Goal: Task Accomplishment & Management: Complete application form

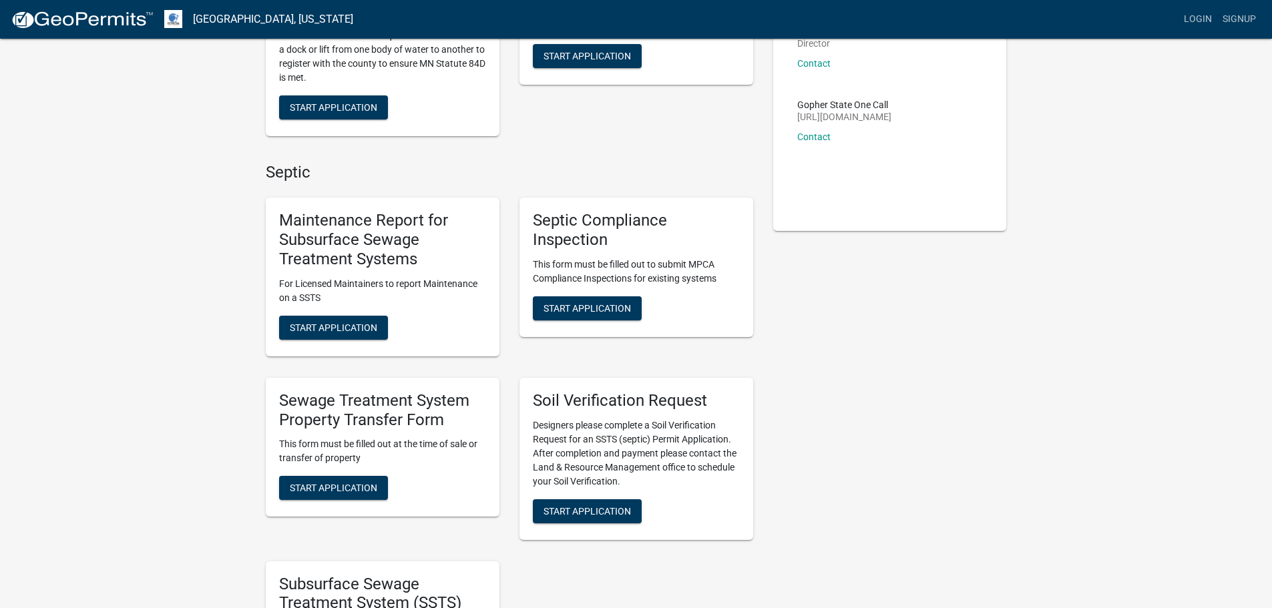
scroll to position [200, 0]
click at [351, 489] on span "Start Application" at bounding box center [333, 487] width 87 height 11
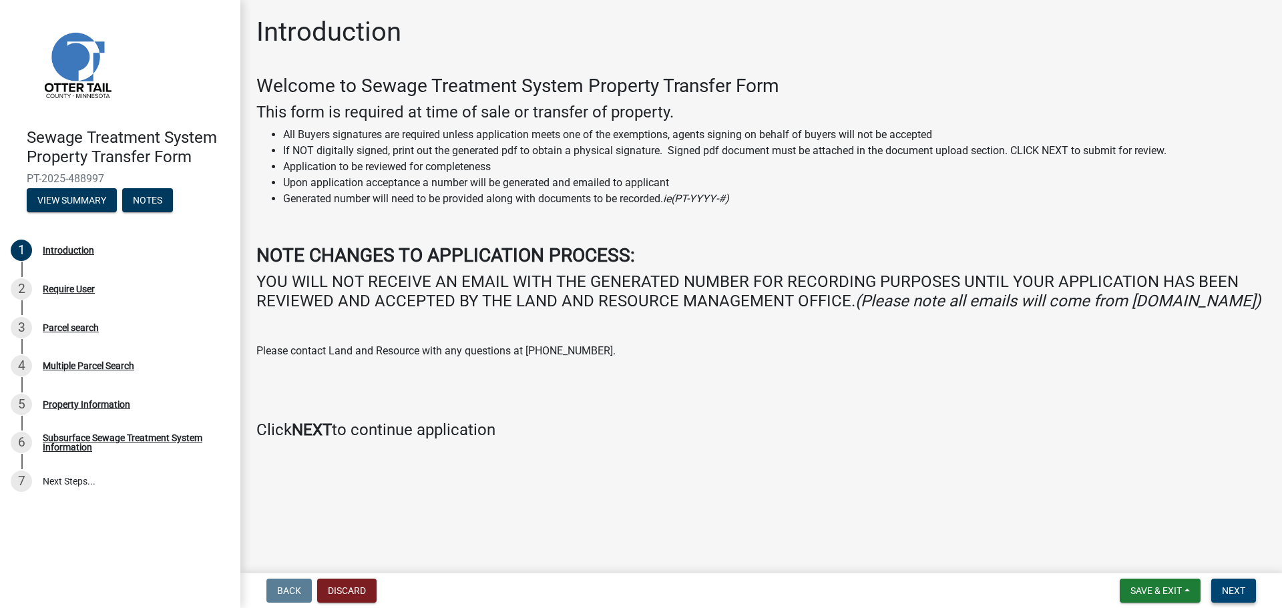
click at [1235, 590] on span "Next" at bounding box center [1233, 591] width 23 height 11
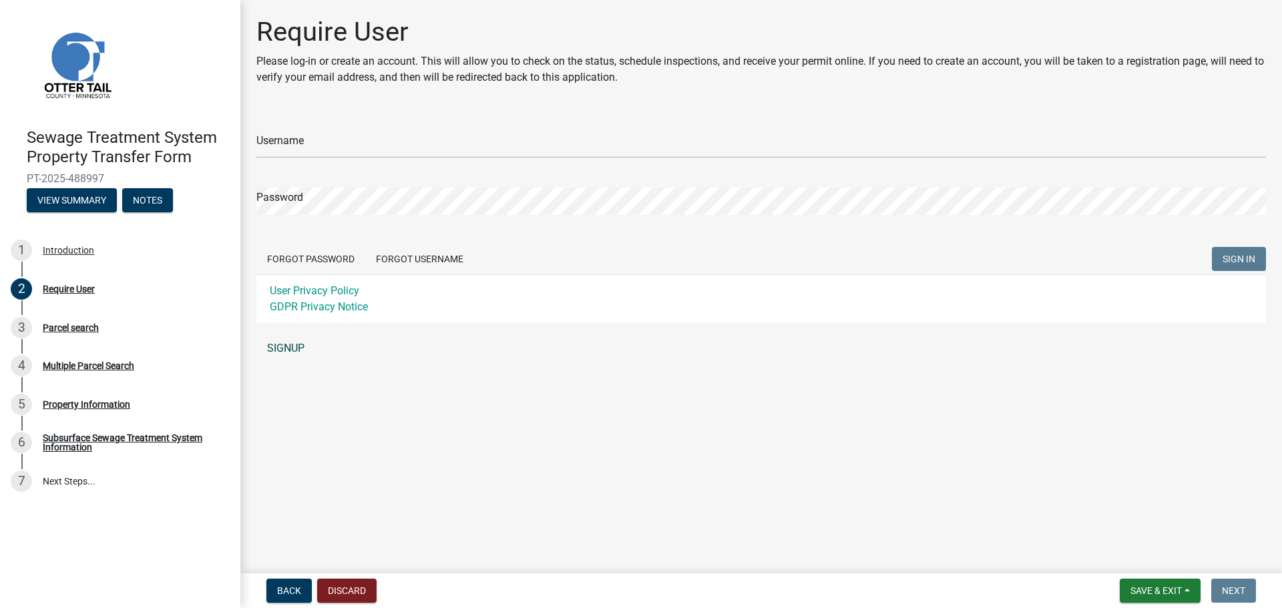
click at [288, 345] on link "SIGNUP" at bounding box center [761, 348] width 1010 height 27
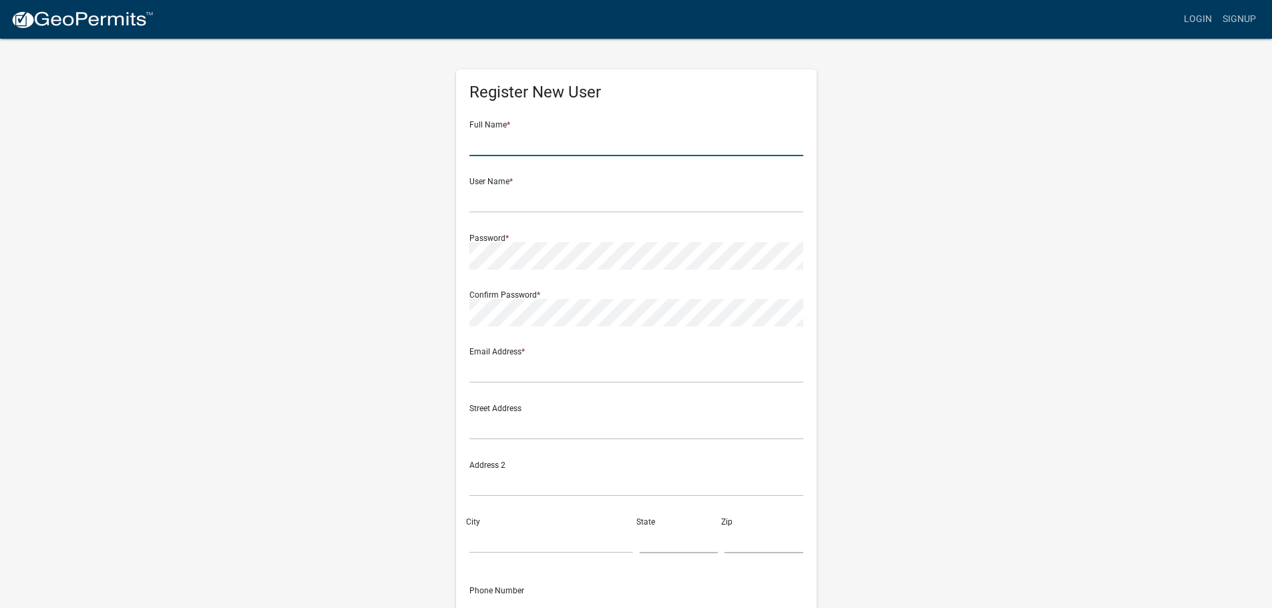
click at [560, 142] on input "text" at bounding box center [636, 142] width 334 height 27
type input "[PERSON_NAME]"
click at [552, 196] on input "text" at bounding box center [636, 199] width 334 height 27
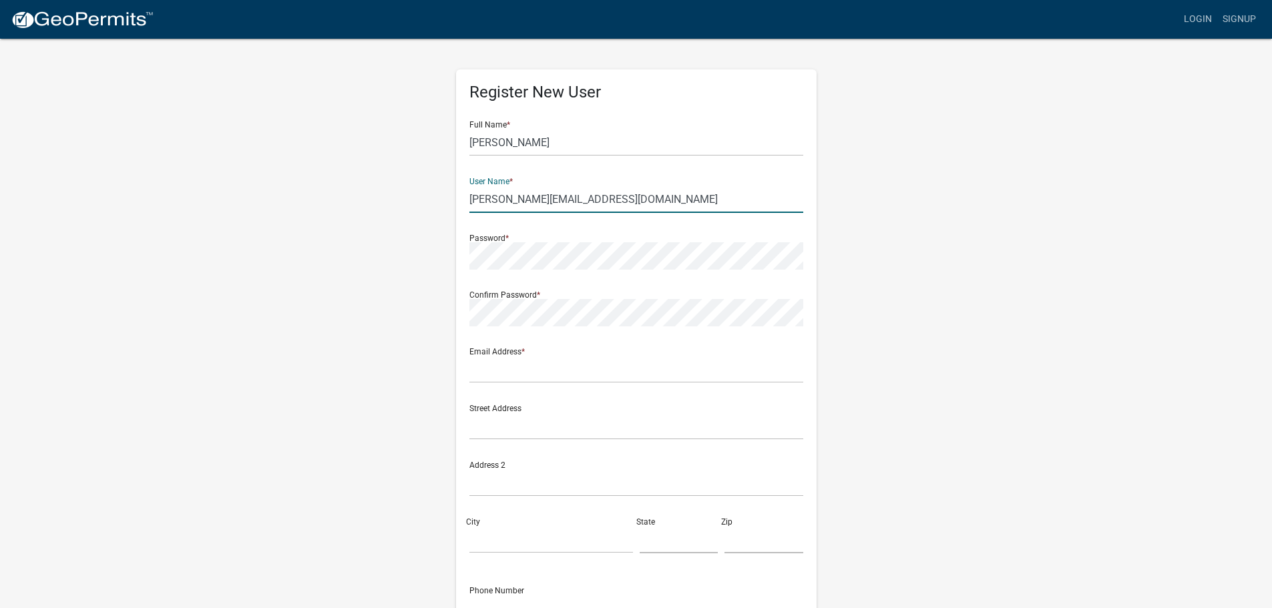
type input "[PERSON_NAME][EMAIL_ADDRESS][DOMAIN_NAME]"
click at [556, 368] on input "text" at bounding box center [636, 369] width 334 height 27
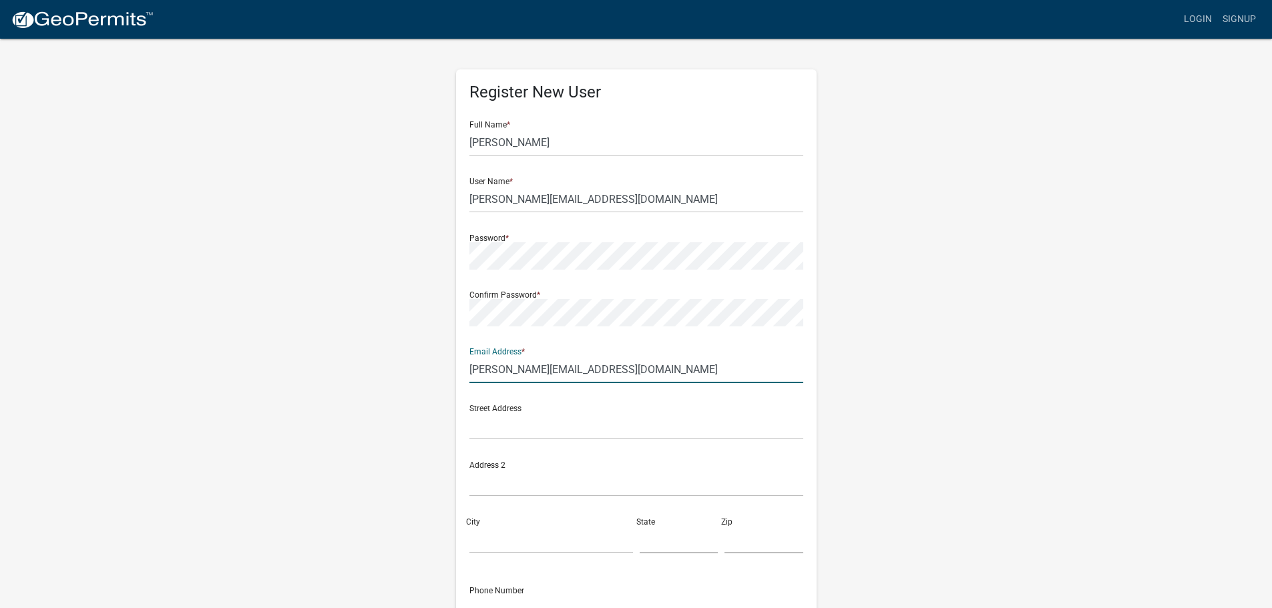
type input "[PERSON_NAME][EMAIL_ADDRESS][DOMAIN_NAME]"
type input "[STREET_ADDRESS]"
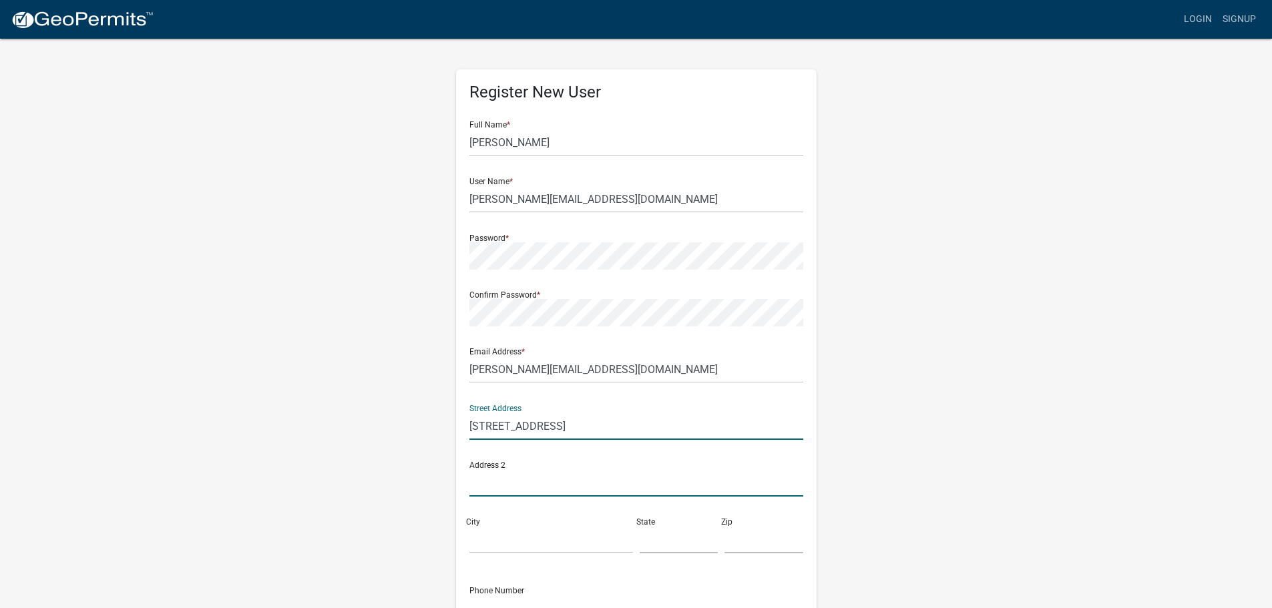
type input "Suite 118"
type input "[PERSON_NAME][GEOGRAPHIC_DATA]"
type input "[US_STATE]"
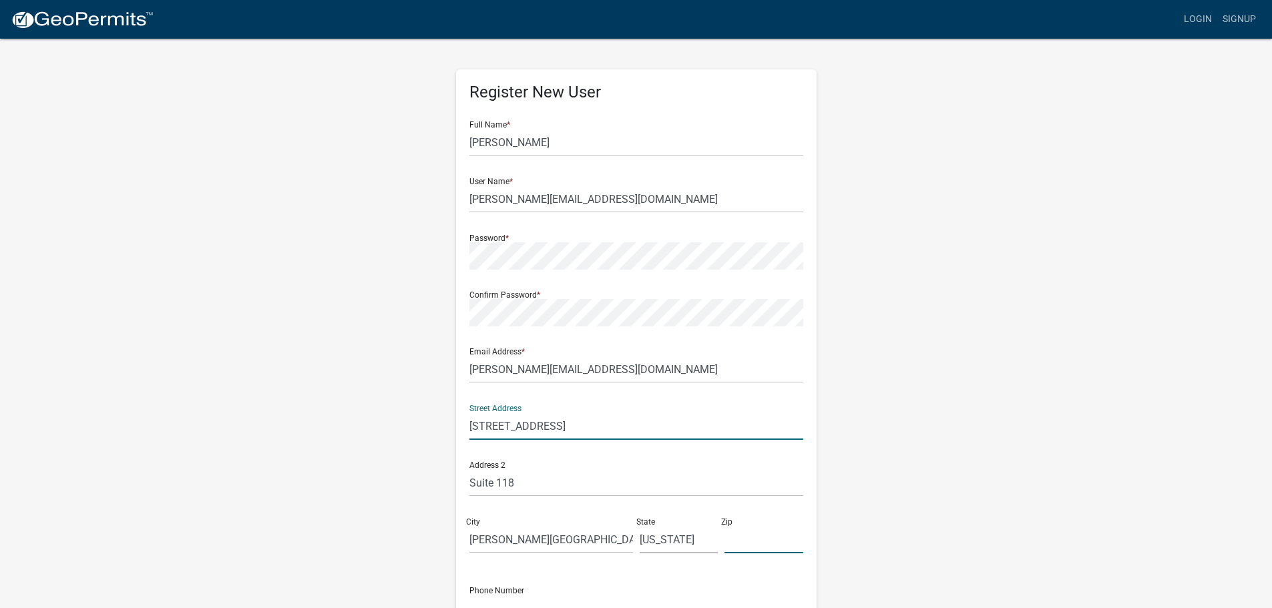
type input "56387"
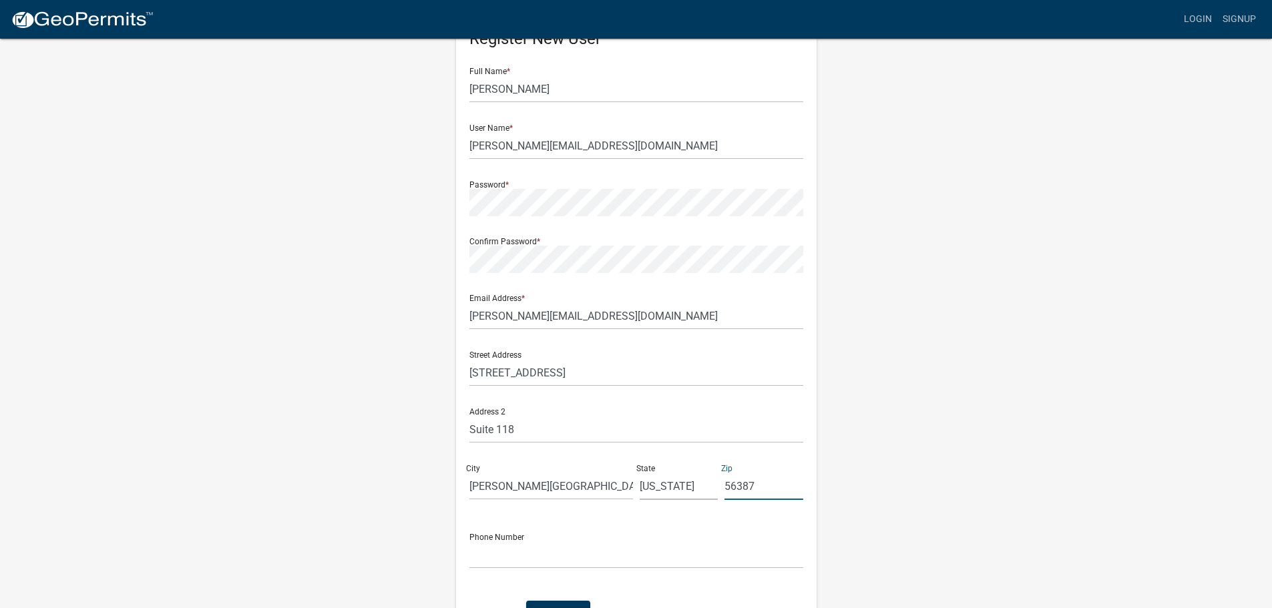
scroll to position [134, 0]
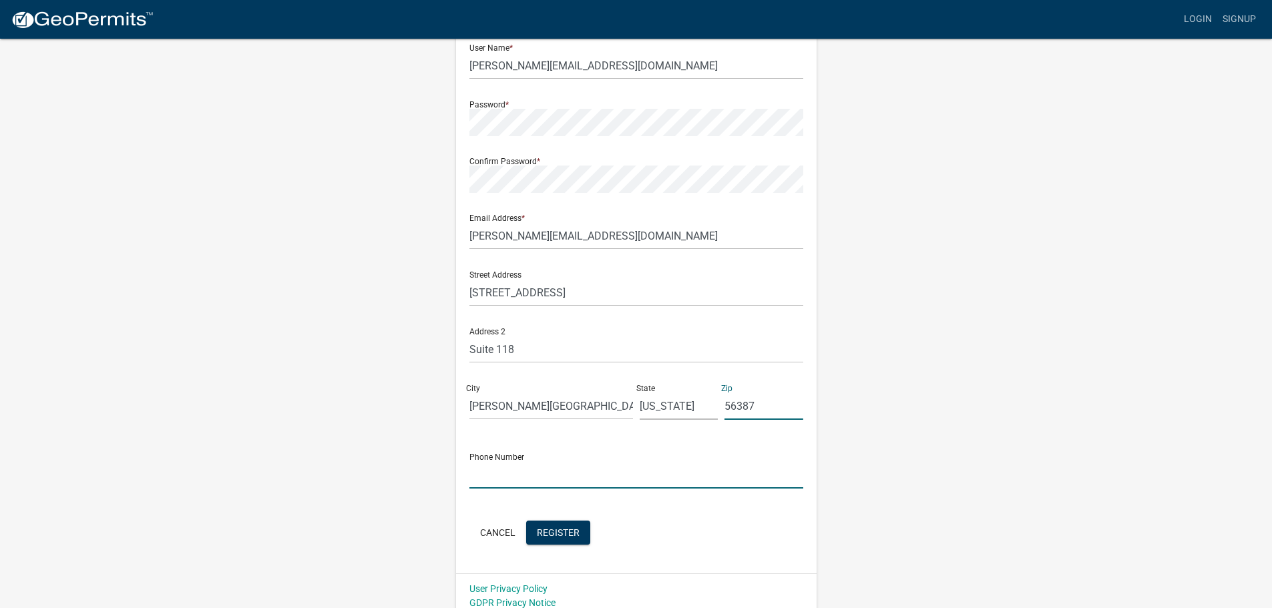
click at [477, 477] on input "text" at bounding box center [636, 474] width 334 height 27
type input "[PHONE_NUMBER]"
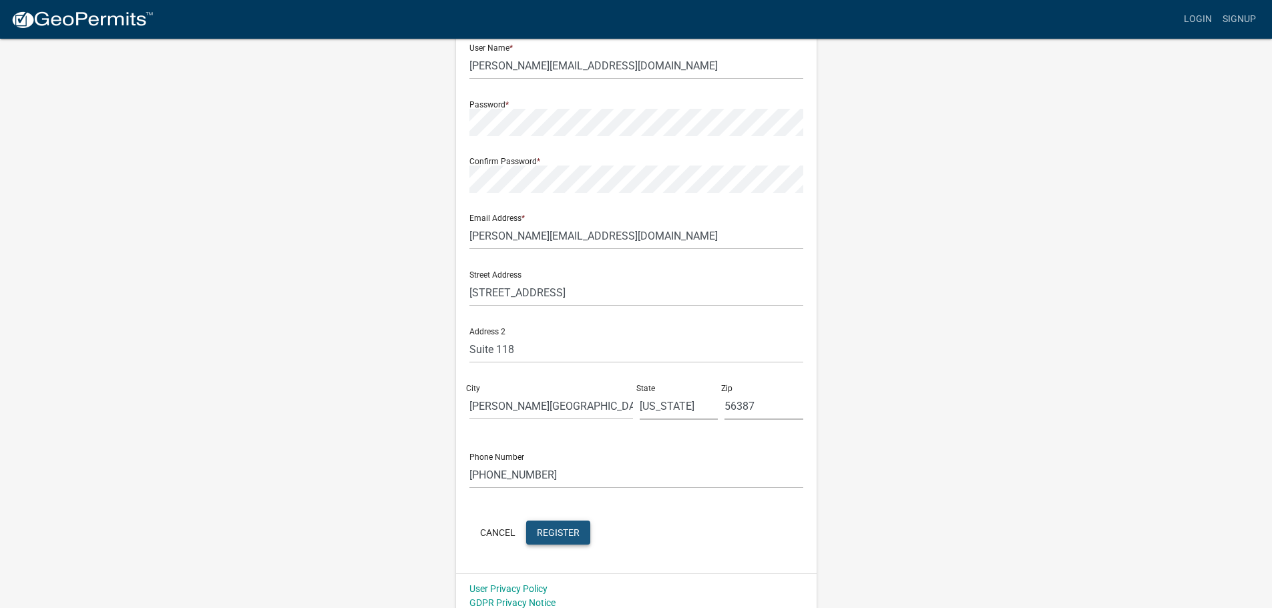
click at [561, 533] on span "Register" at bounding box center [558, 532] width 43 height 11
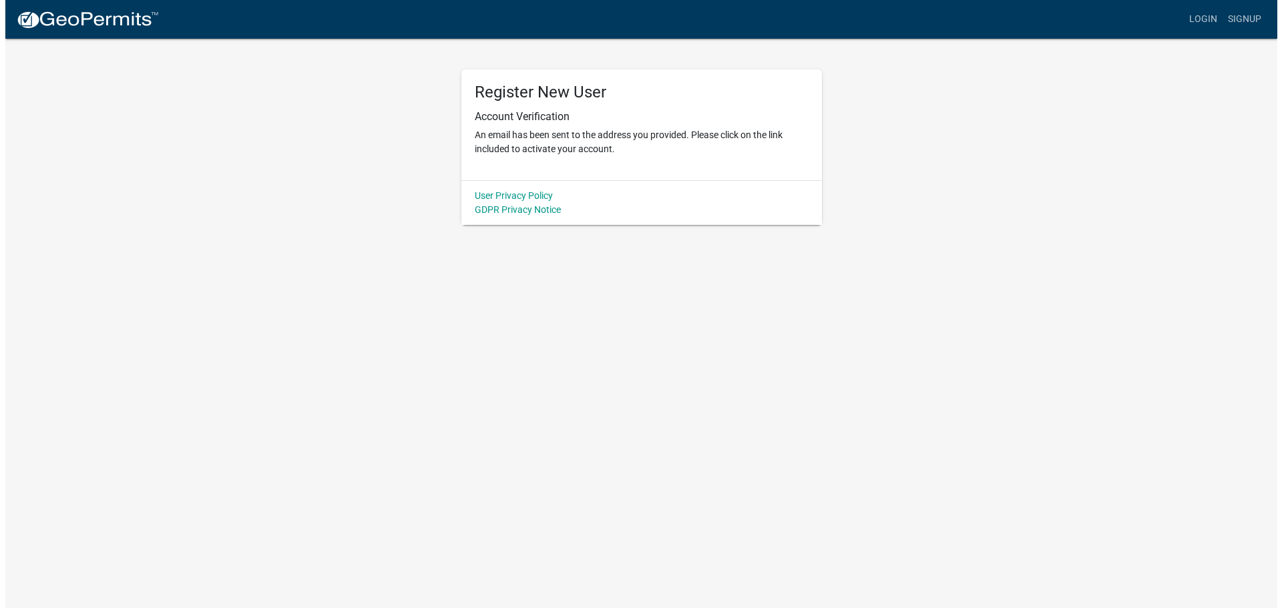
scroll to position [0, 0]
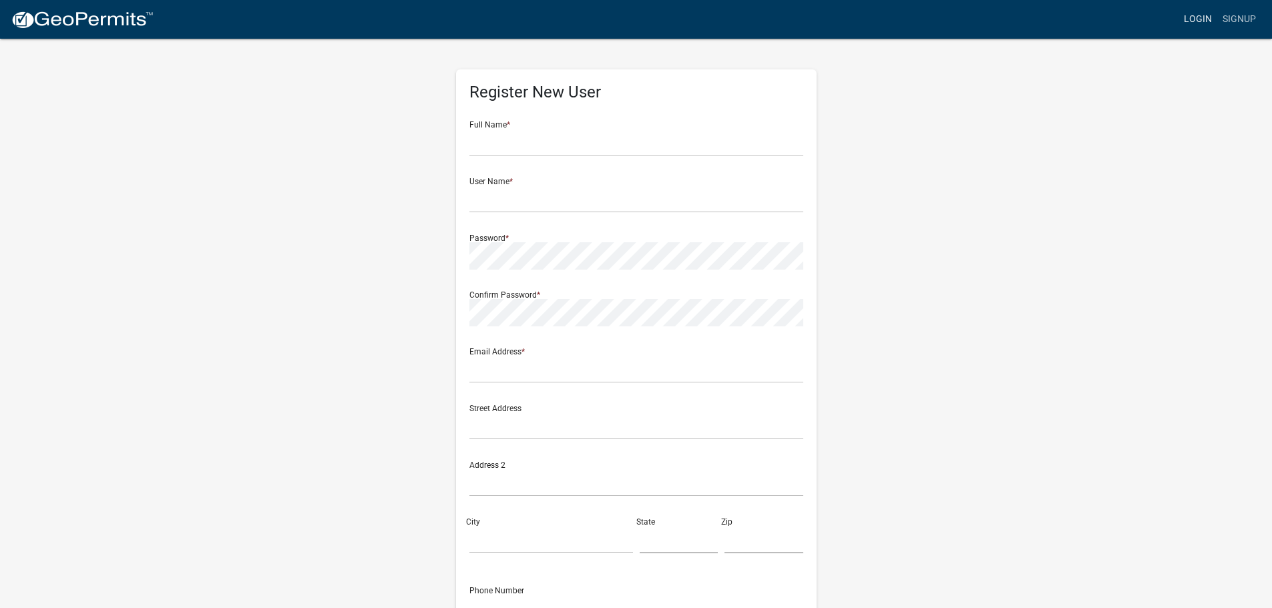
click at [1196, 19] on link "Login" at bounding box center [1198, 19] width 39 height 25
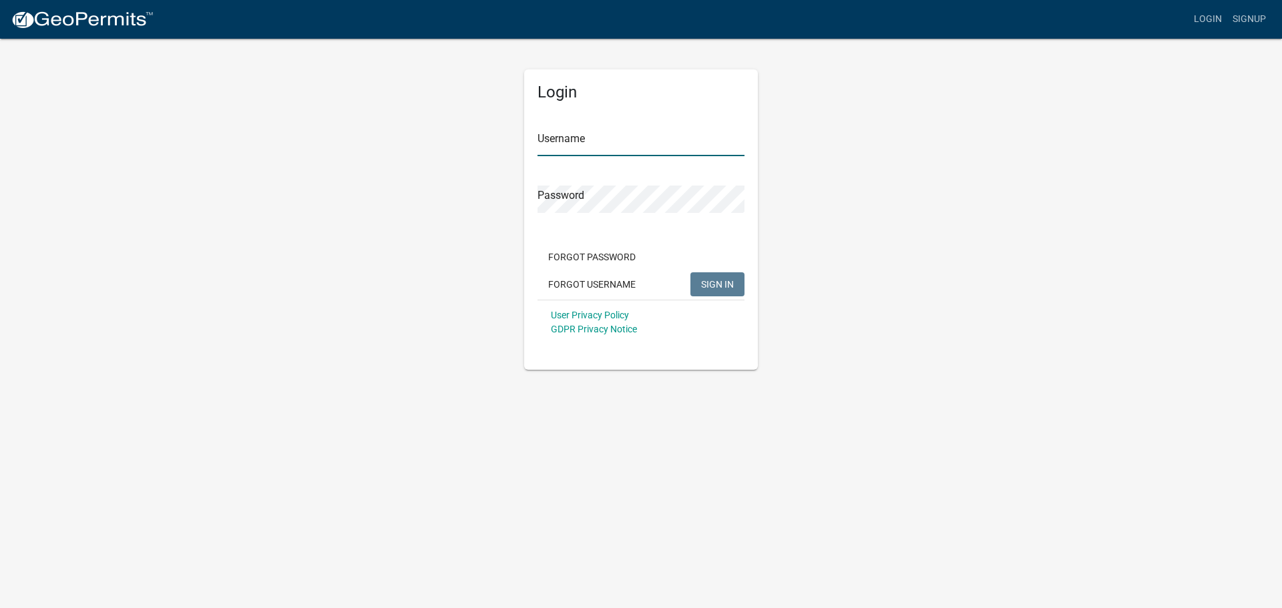
click at [582, 130] on input "Username" at bounding box center [641, 142] width 207 height 27
type input "[PERSON_NAME][EMAIL_ADDRESS][DOMAIN_NAME]"
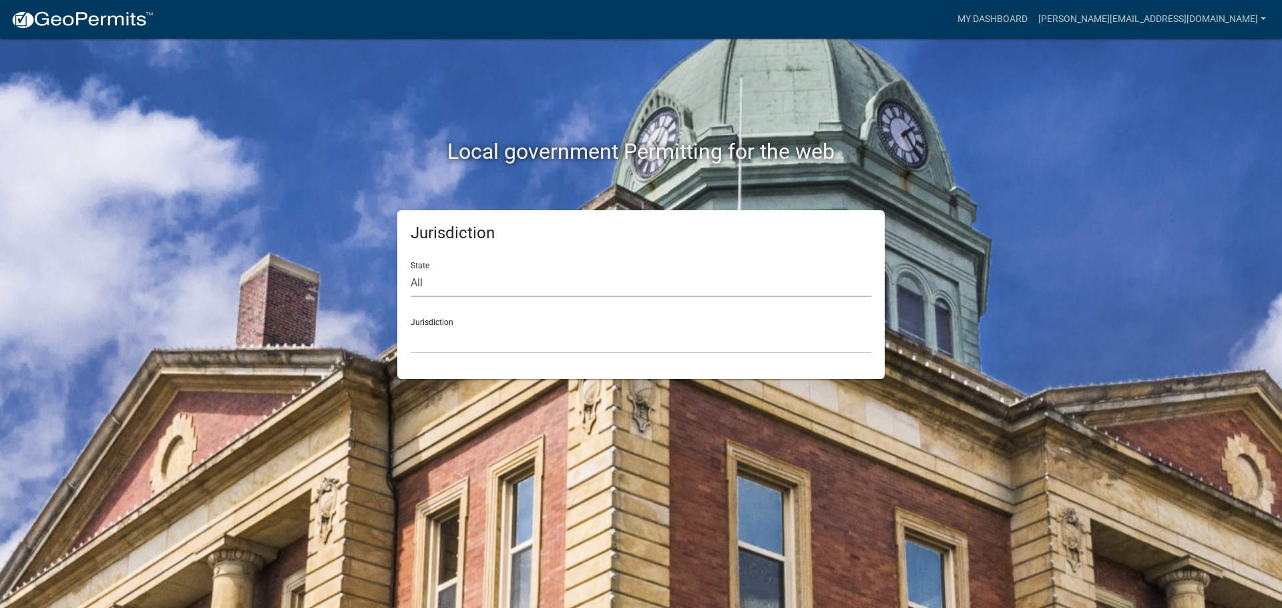
click at [424, 284] on select "All Colorado Georgia Indiana Iowa Kansas Minnesota Ohio South Carolina Wisconsin" at bounding box center [641, 283] width 461 height 27
select select "[US_STATE]"
click at [411, 270] on select "All Colorado Georgia Indiana Iowa Kansas Minnesota Ohio South Carolina Wisconsin" at bounding box center [641, 283] width 461 height 27
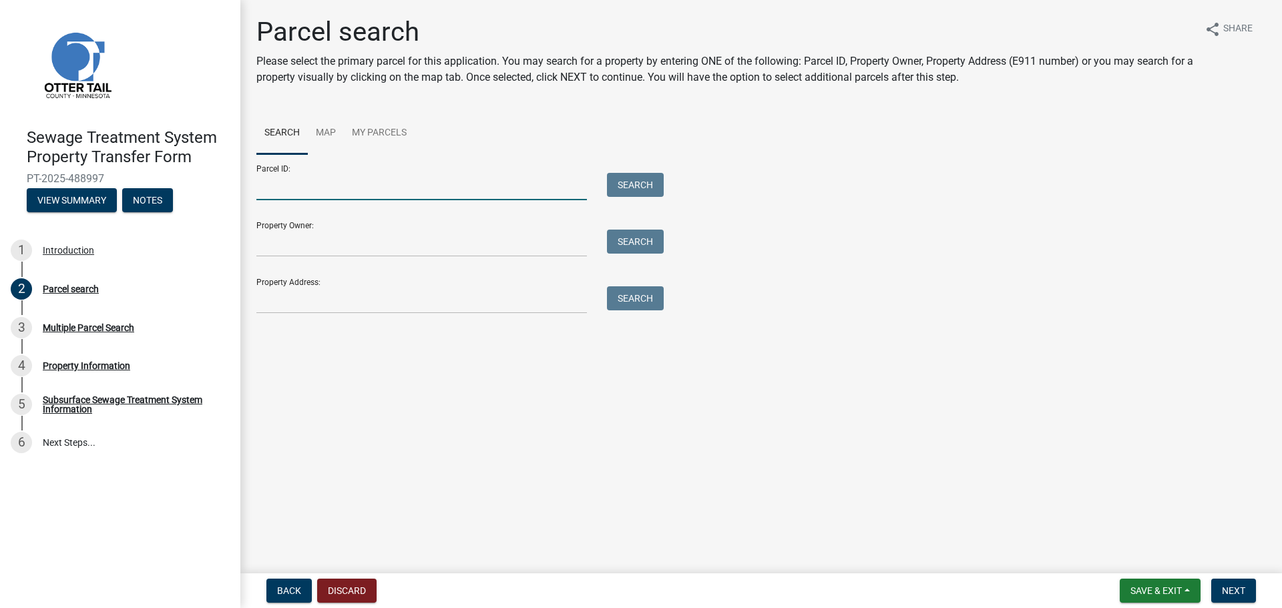
click at [323, 190] on input "Parcel ID:" at bounding box center [421, 186] width 331 height 27
type input "75000990411000"
click at [624, 179] on button "Search" at bounding box center [635, 185] width 57 height 24
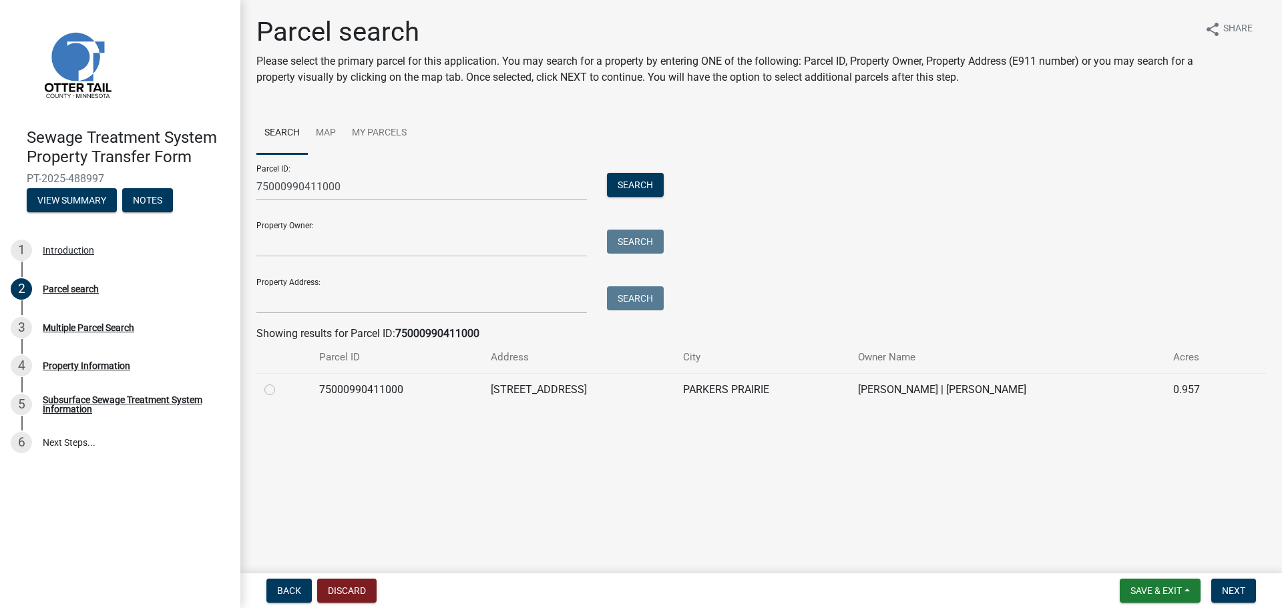
click at [482, 389] on td "75000990411000" at bounding box center [397, 389] width 172 height 33
click at [280, 382] on label at bounding box center [280, 382] width 0 height 0
click at [280, 391] on input "radio" at bounding box center [284, 386] width 9 height 9
radio input "true"
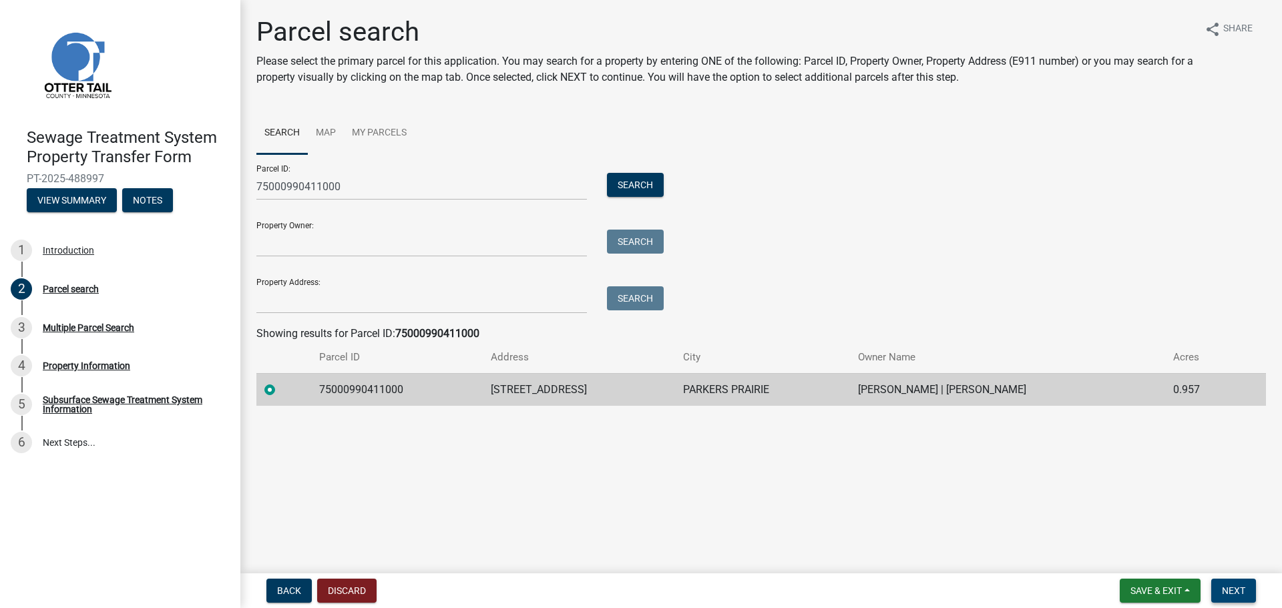
click at [1231, 596] on span "Next" at bounding box center [1233, 591] width 23 height 11
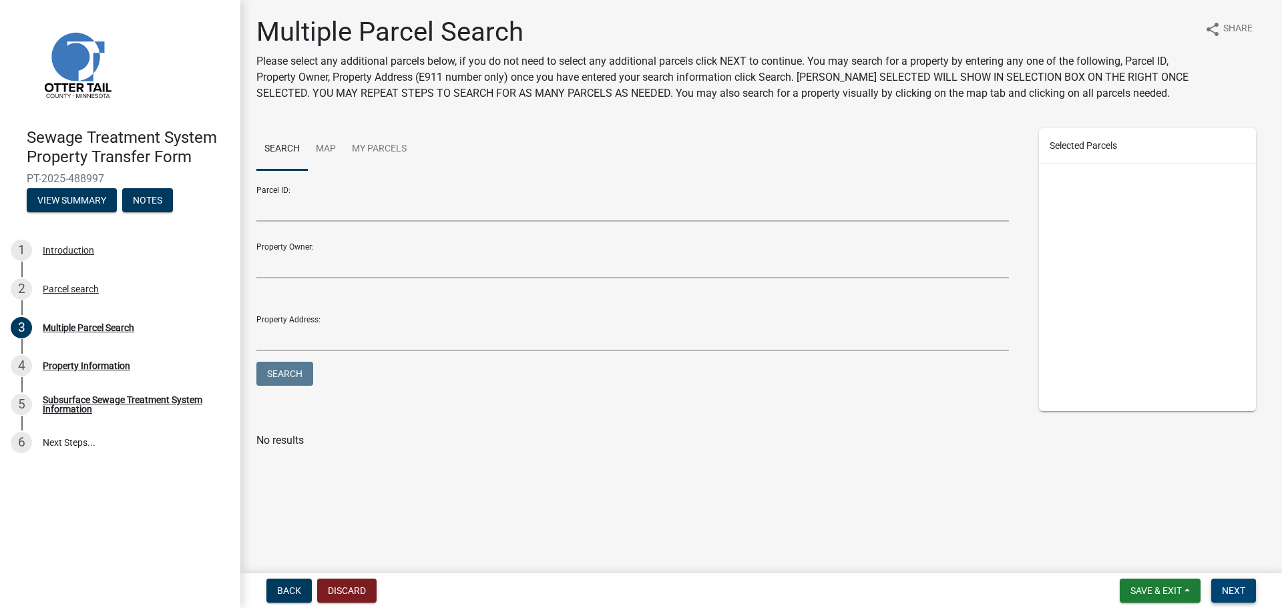
click at [1237, 586] on span "Next" at bounding box center [1233, 591] width 23 height 11
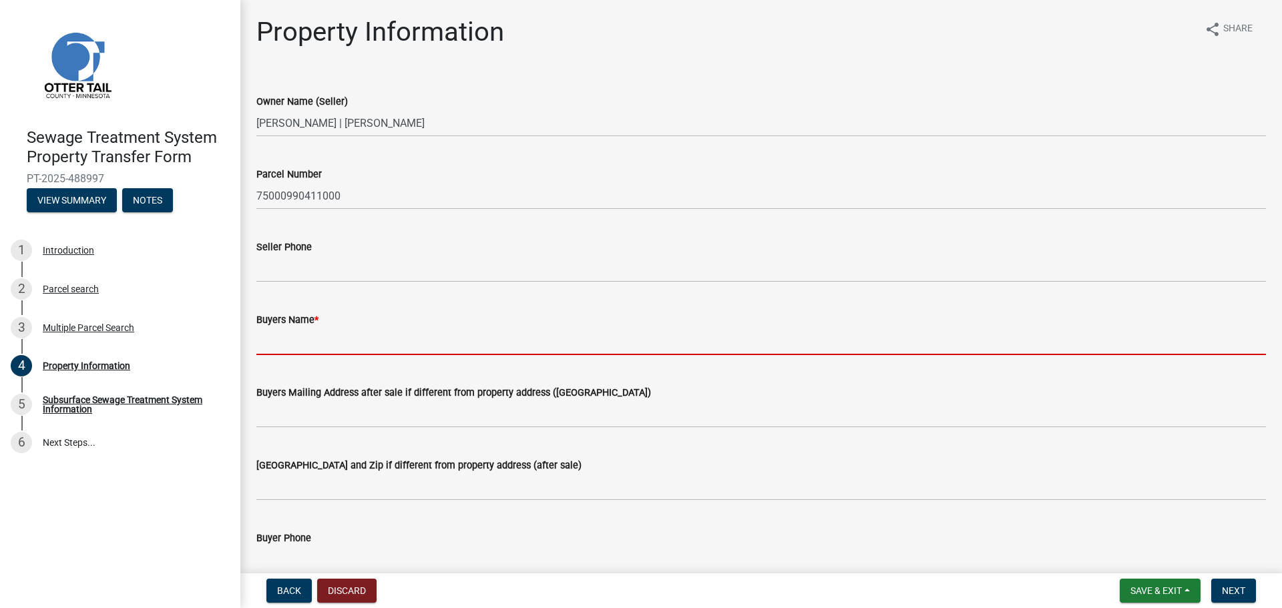
click at [352, 341] on input "Buyers Name *" at bounding box center [761, 341] width 1010 height 27
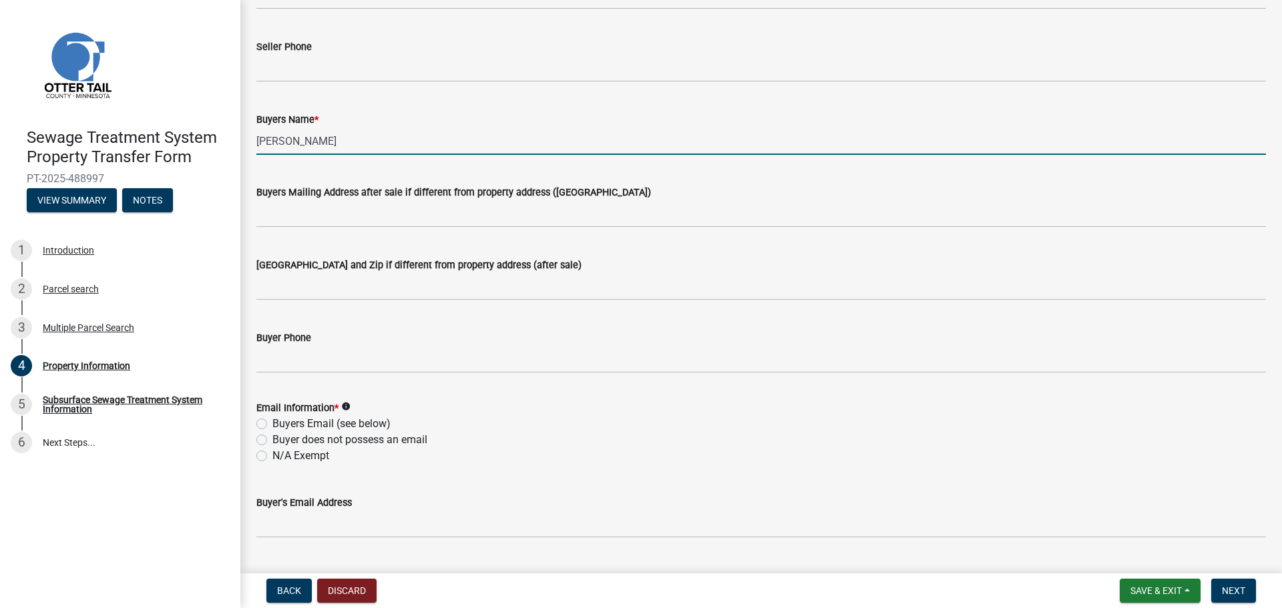
scroll to position [267, 0]
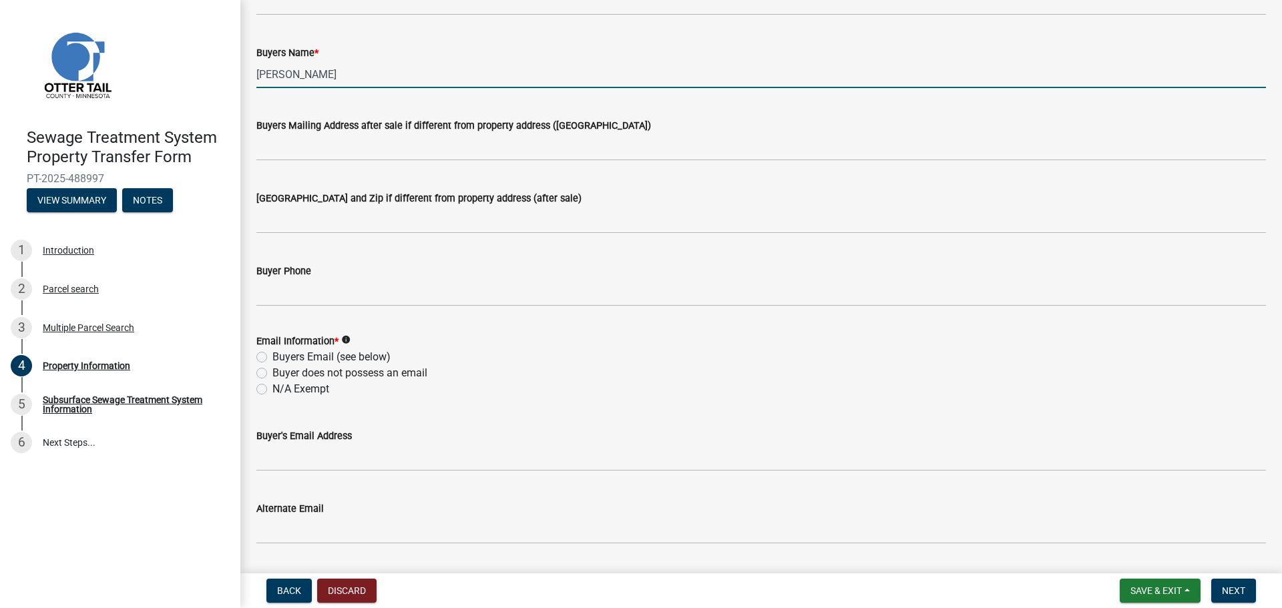
type input "Andrew R. Thompson"
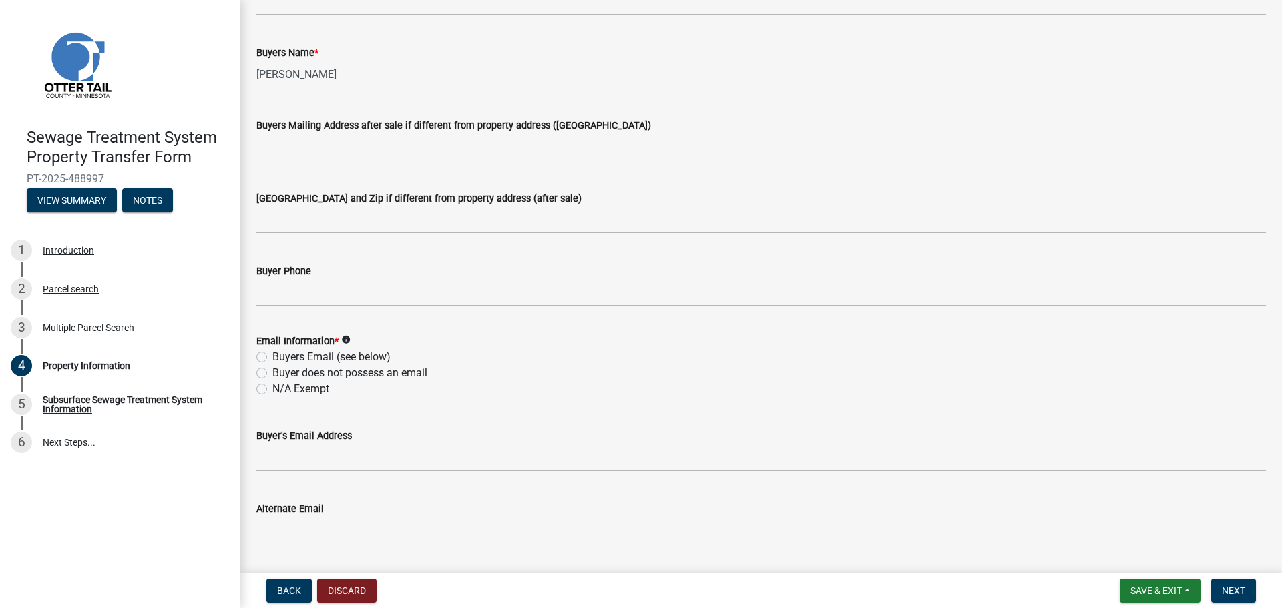
click at [317, 391] on label "N/A Exempt" at bounding box center [300, 389] width 57 height 16
click at [281, 390] on input "N/A Exempt" at bounding box center [276, 385] width 9 height 9
radio input "true"
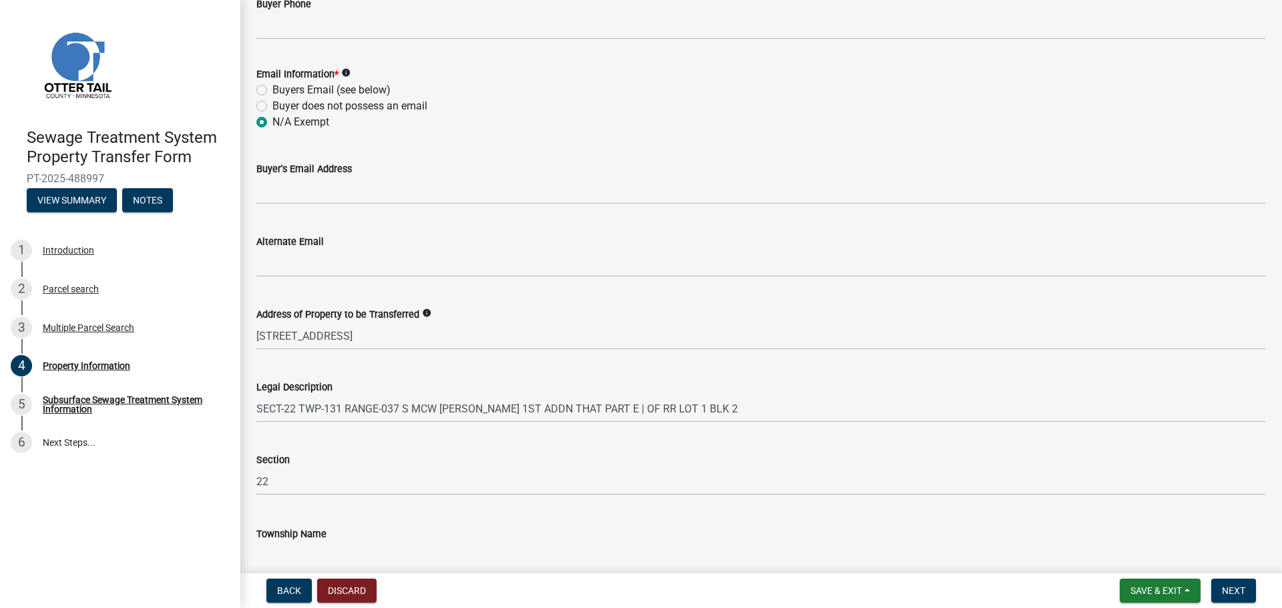
scroll to position [598, 0]
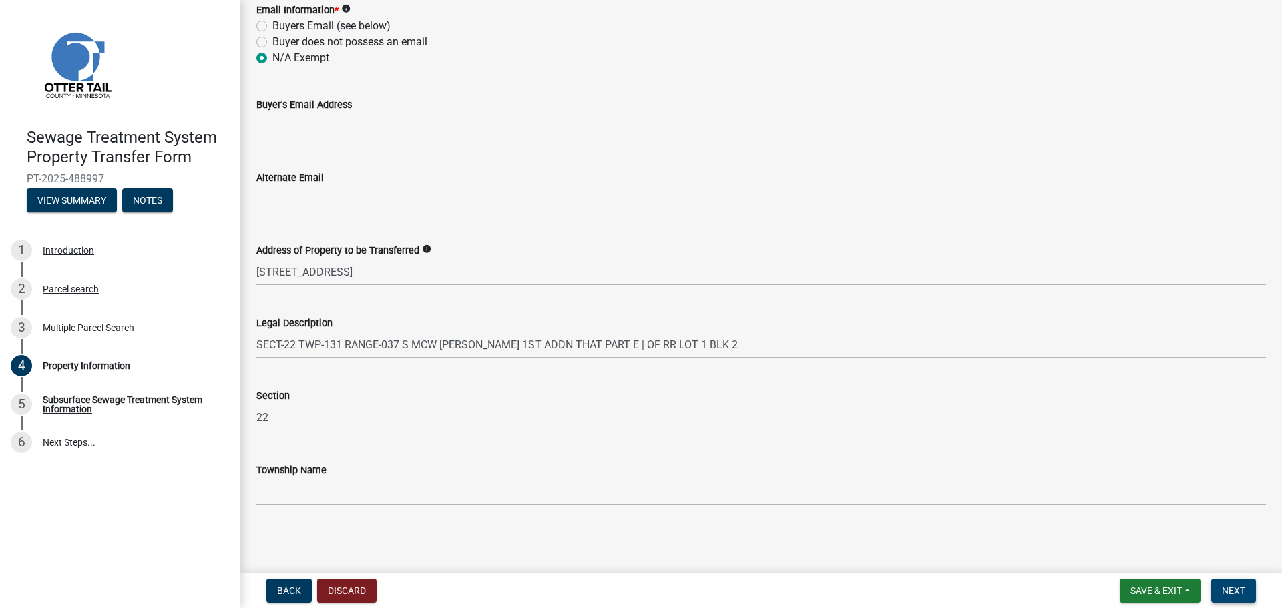
click at [1233, 592] on span "Next" at bounding box center [1233, 591] width 23 height 11
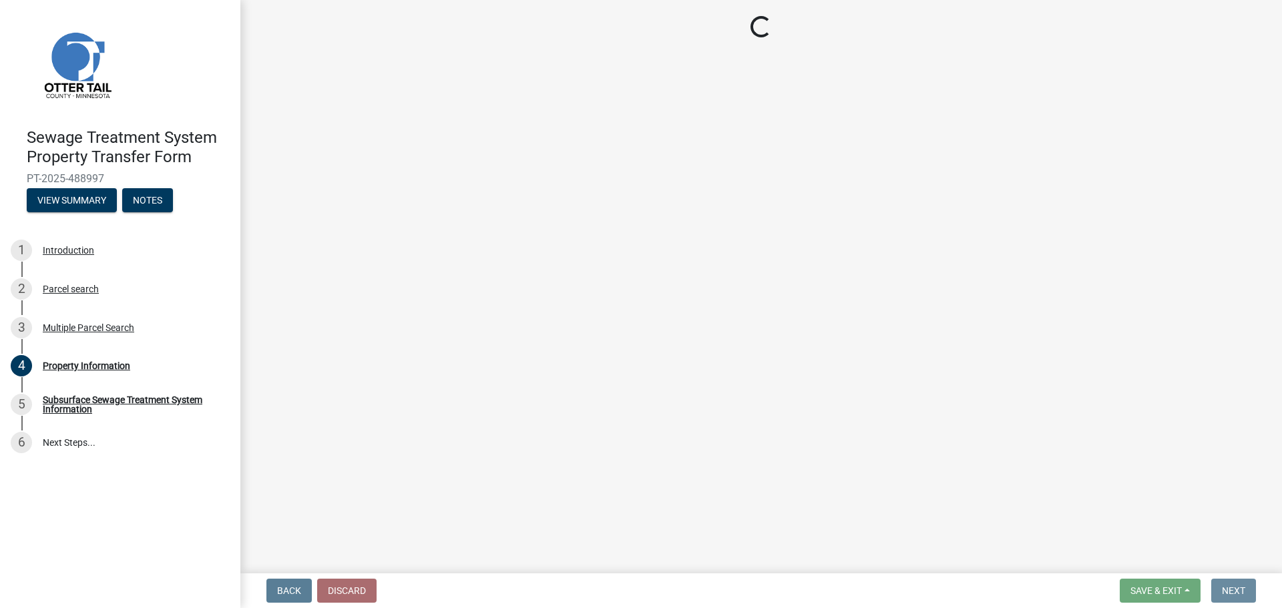
scroll to position [0, 0]
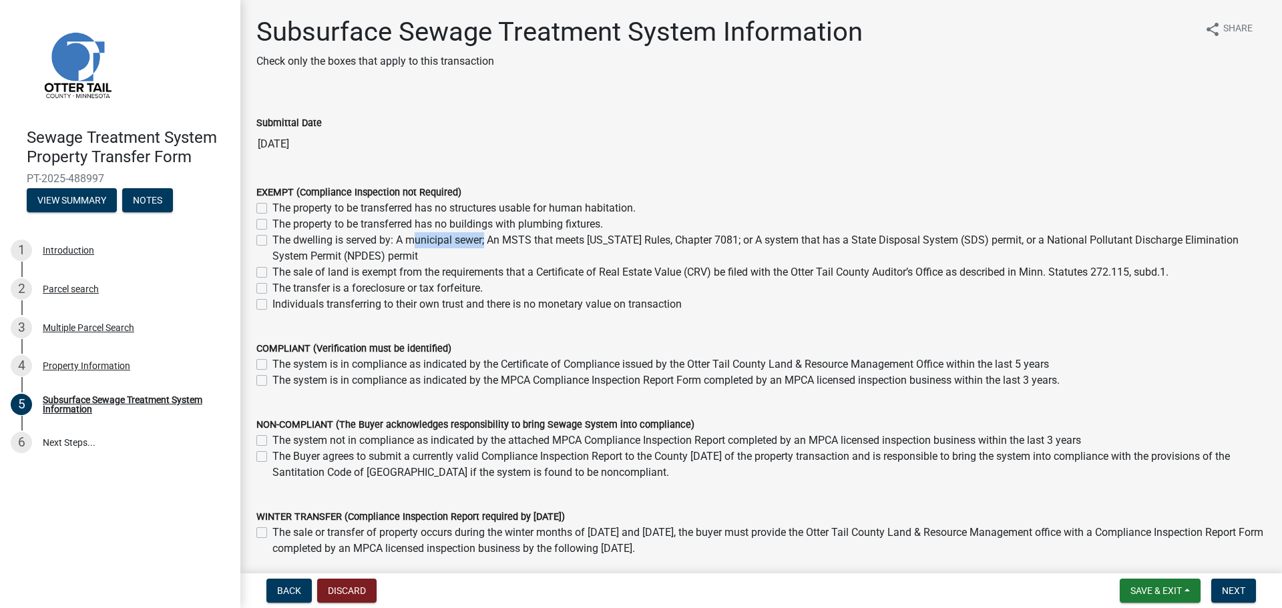
drag, startPoint x: 409, startPoint y: 242, endPoint x: 483, endPoint y: 248, distance: 74.3
click at [483, 248] on label "The dwelling is served by: A municipal sewer; An MSTS that meets Minnesota Rule…" at bounding box center [769, 248] width 994 height 32
copy label "municipal sewer"
click at [272, 242] on label "The dwelling is served by: A municipal sewer; An MSTS that meets Minnesota Rule…" at bounding box center [769, 248] width 994 height 32
click at [272, 241] on input "The dwelling is served by: A municipal sewer; An MSTS that meets Minnesota Rule…" at bounding box center [276, 236] width 9 height 9
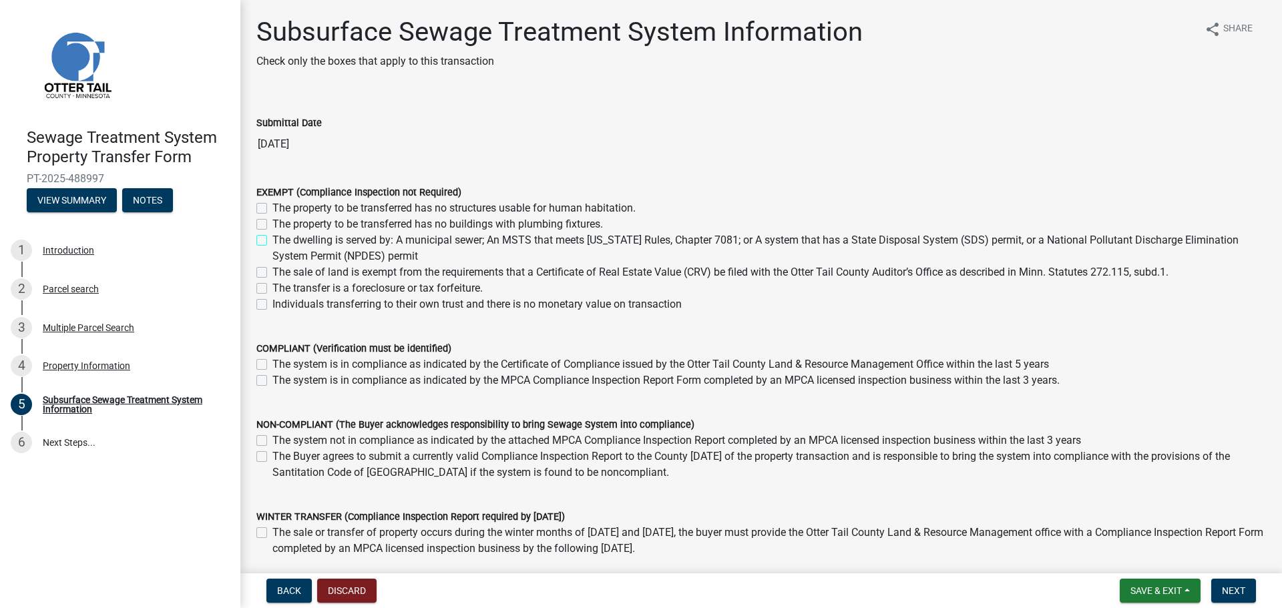
checkbox input "true"
checkbox input "false"
checkbox input "true"
checkbox input "false"
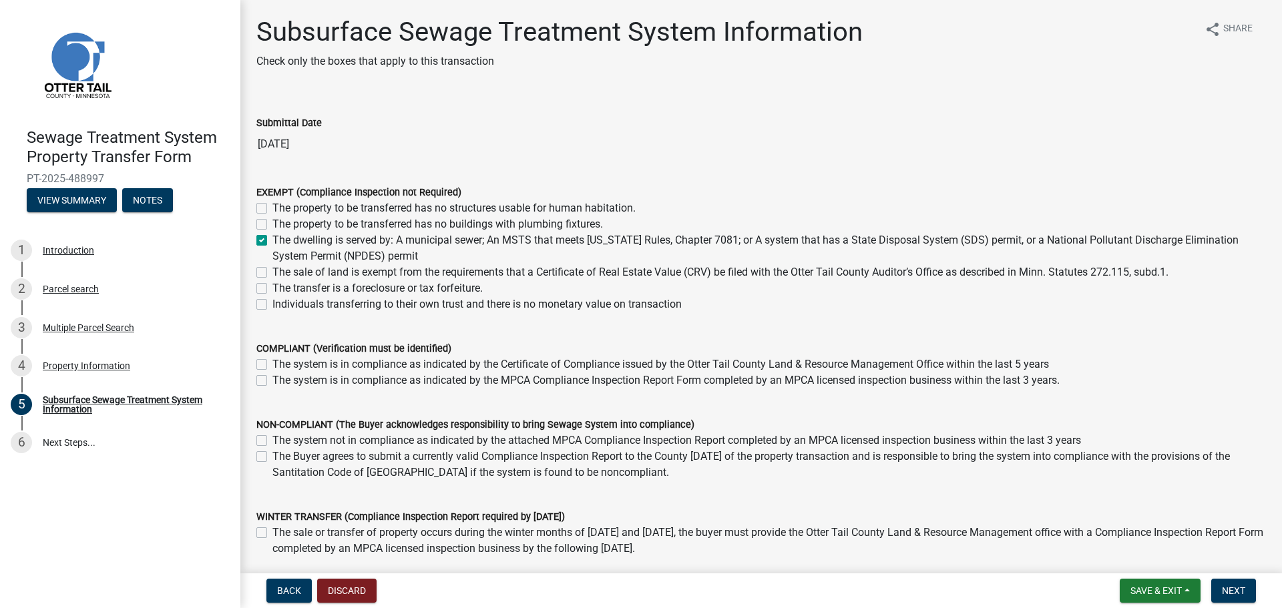
checkbox input "false"
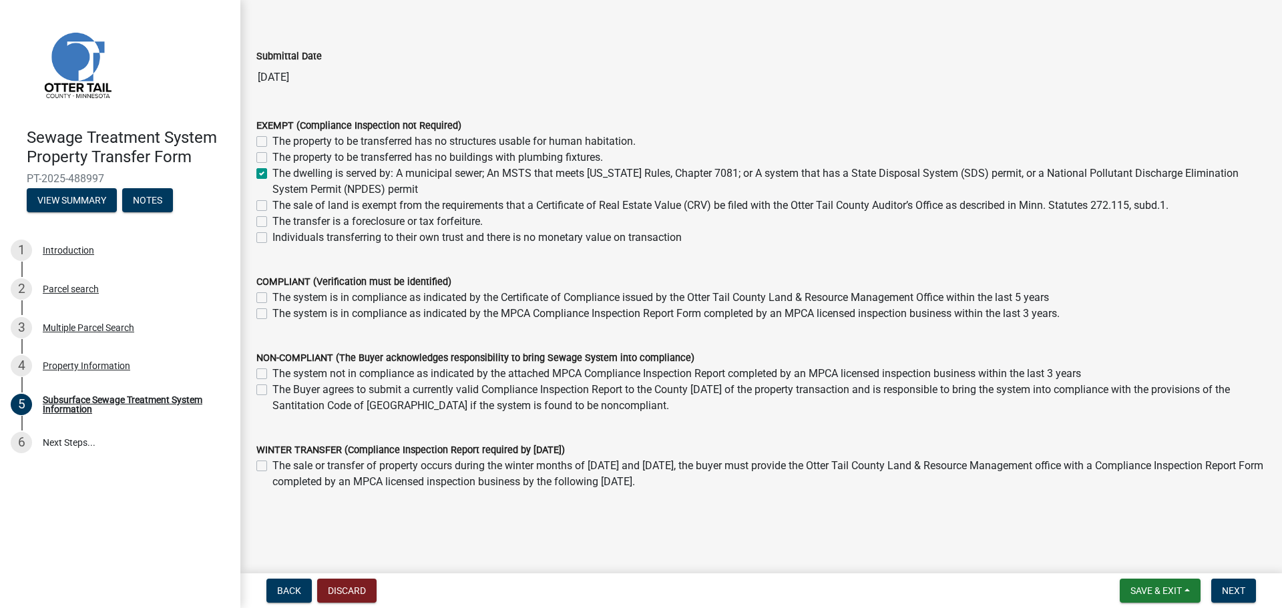
scroll to position [95, 0]
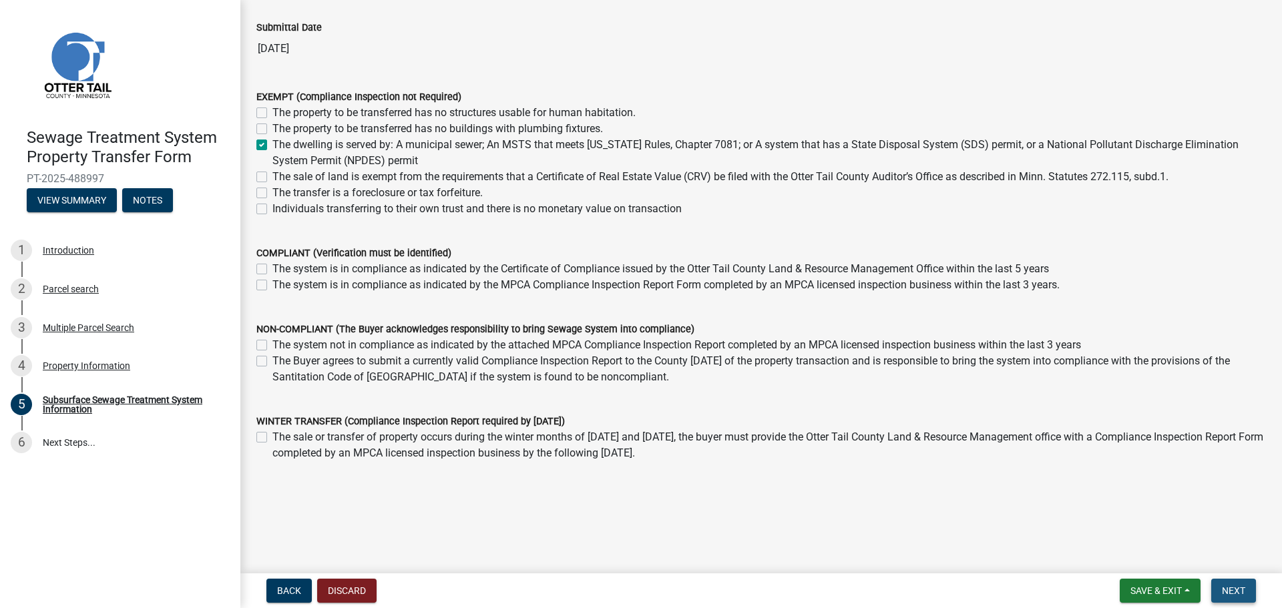
click at [1230, 588] on span "Next" at bounding box center [1233, 591] width 23 height 11
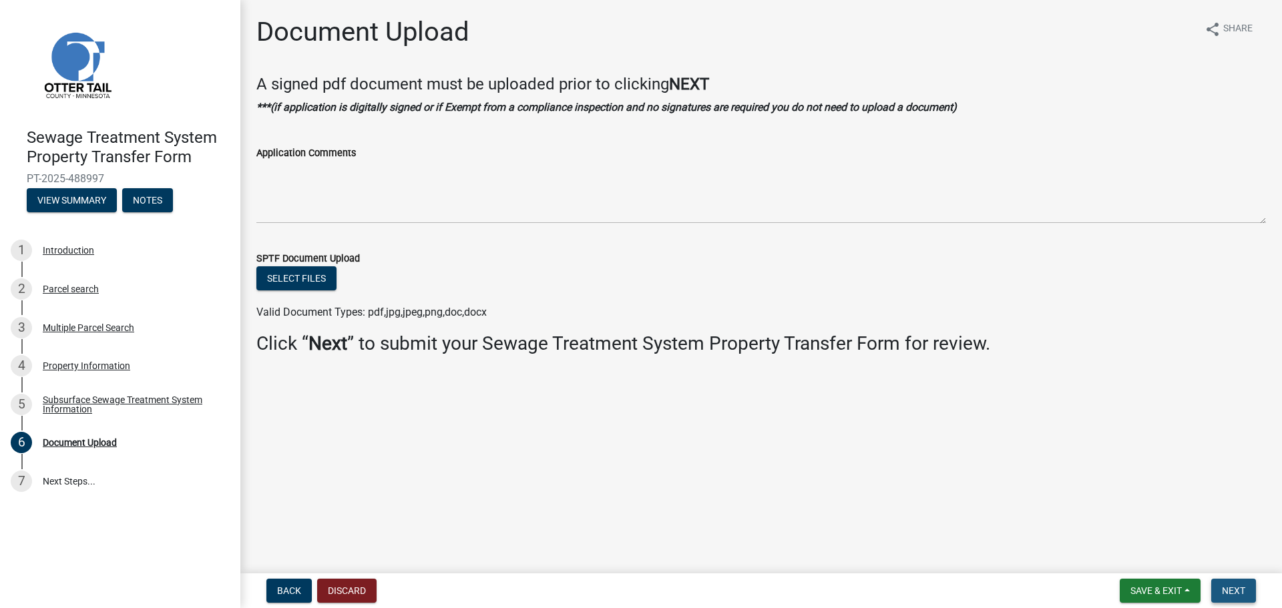
click at [1239, 591] on span "Next" at bounding box center [1233, 591] width 23 height 11
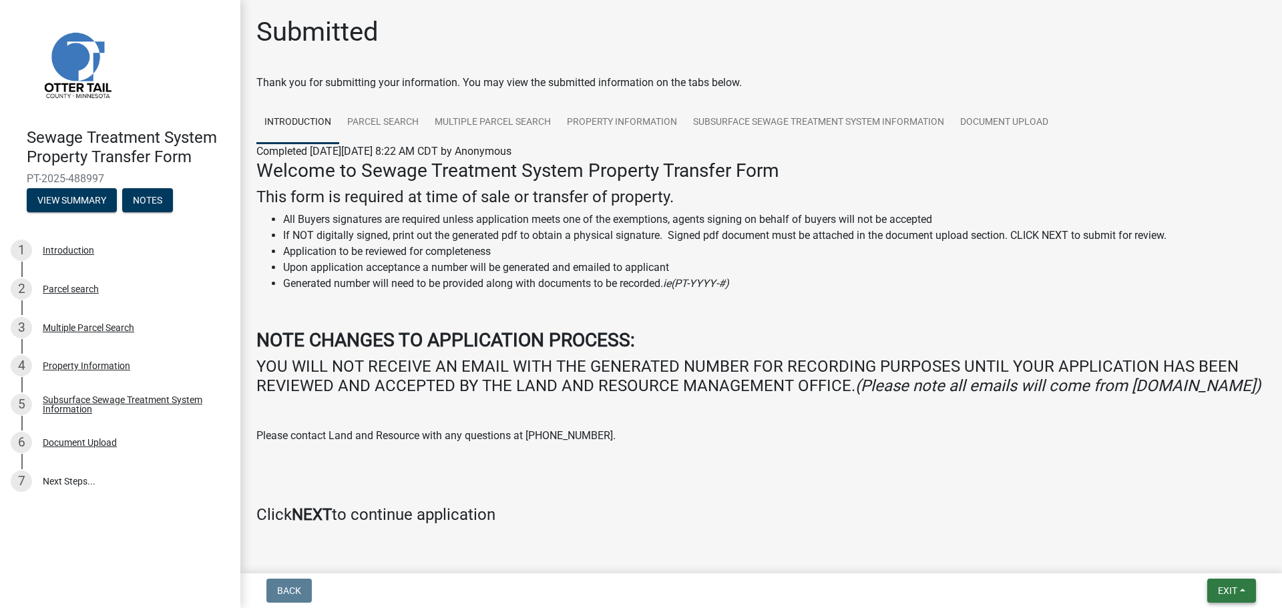
click at [1221, 584] on button "Exit" at bounding box center [1231, 591] width 49 height 24
click at [1206, 558] on button "Save & Exit" at bounding box center [1202, 556] width 107 height 32
